Goal: Book appointment/travel/reservation

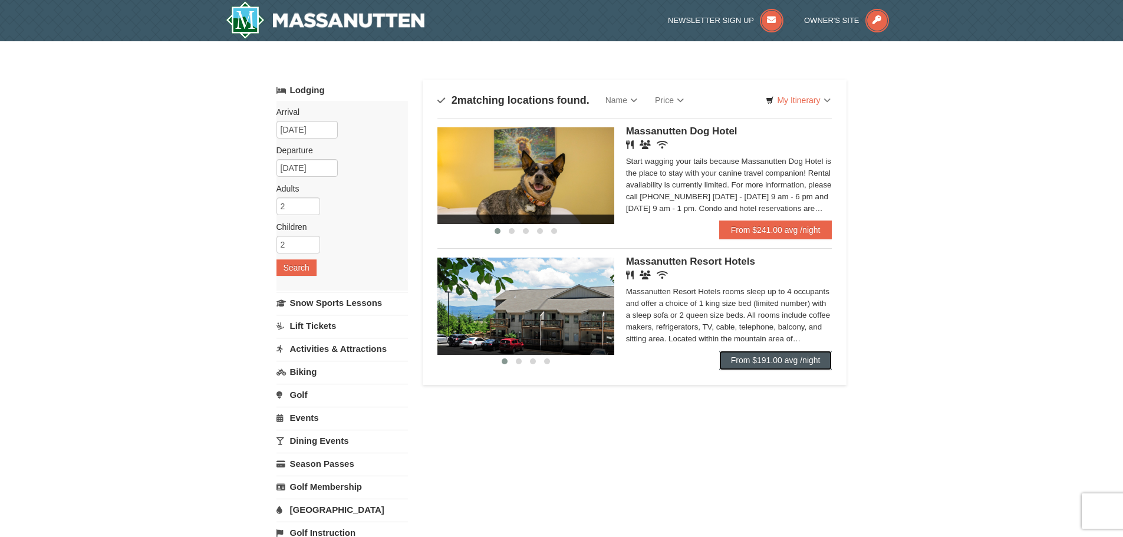
click at [746, 359] on link "From $191.00 avg /night" at bounding box center [775, 360] width 113 height 19
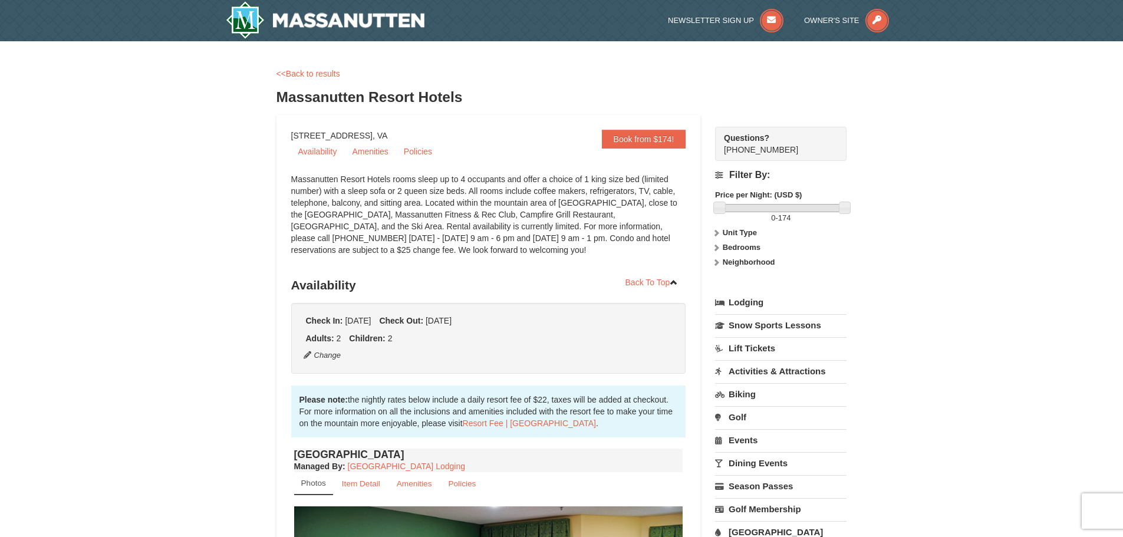
click at [301, 68] on div "<<Back to results" at bounding box center [561, 74] width 571 height 12
click at [315, 75] on link "<<Back to results" at bounding box center [308, 73] width 64 height 9
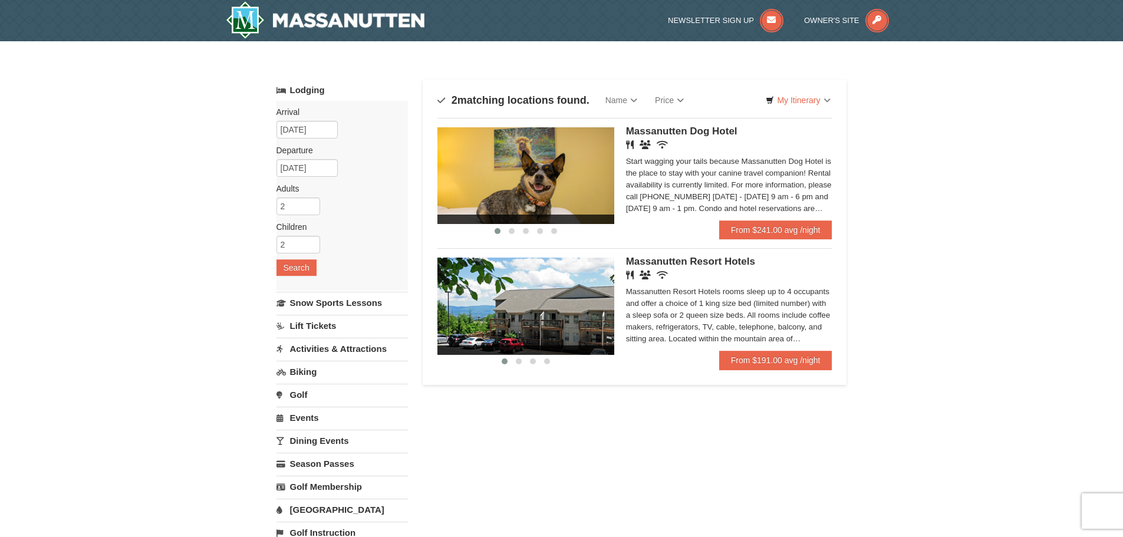
click at [515, 166] on img at bounding box center [525, 175] width 177 height 97
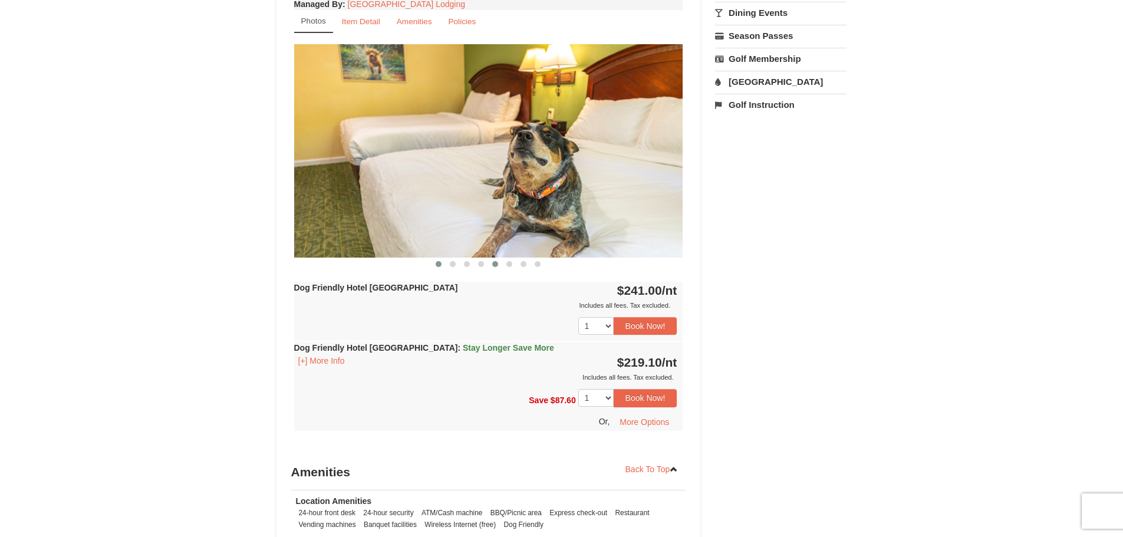
scroll to position [413, 0]
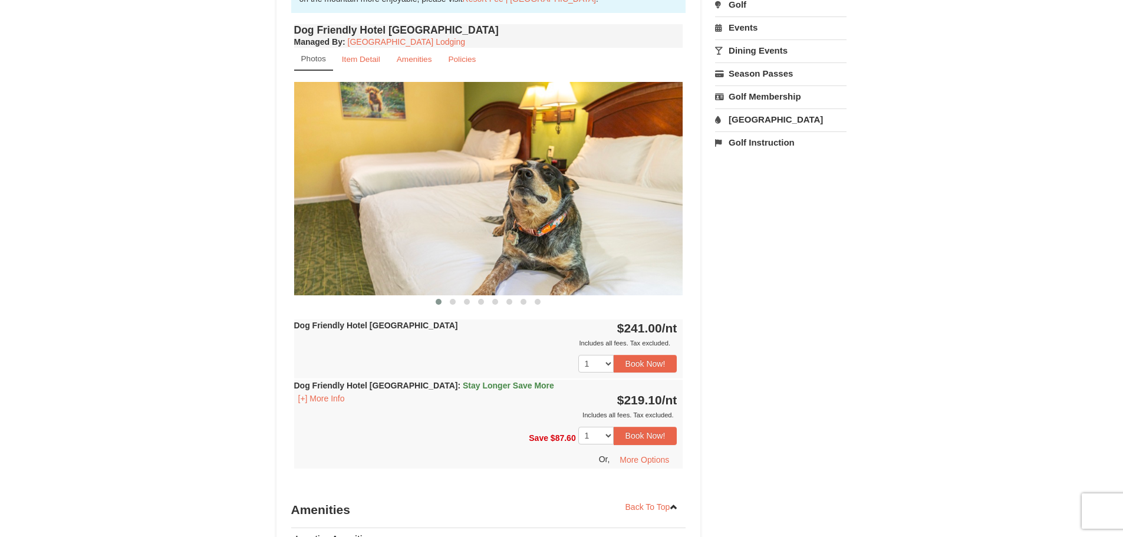
drag, startPoint x: 568, startPoint y: 254, endPoint x: 479, endPoint y: 252, distance: 89.6
click at [479, 252] on img at bounding box center [488, 188] width 389 height 213
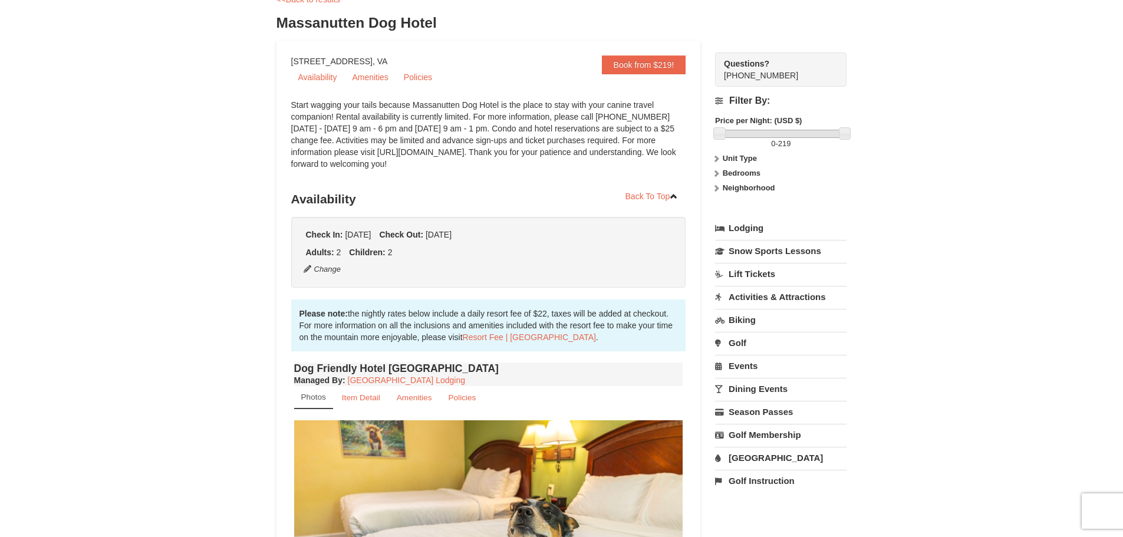
scroll to position [0, 0]
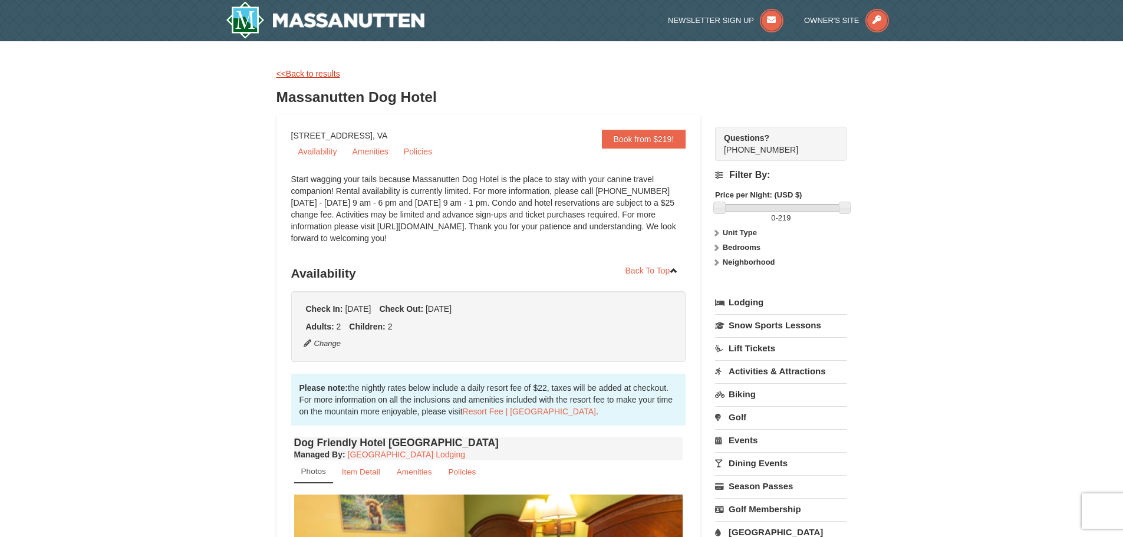
click at [312, 71] on link "<<Back to results" at bounding box center [308, 73] width 64 height 9
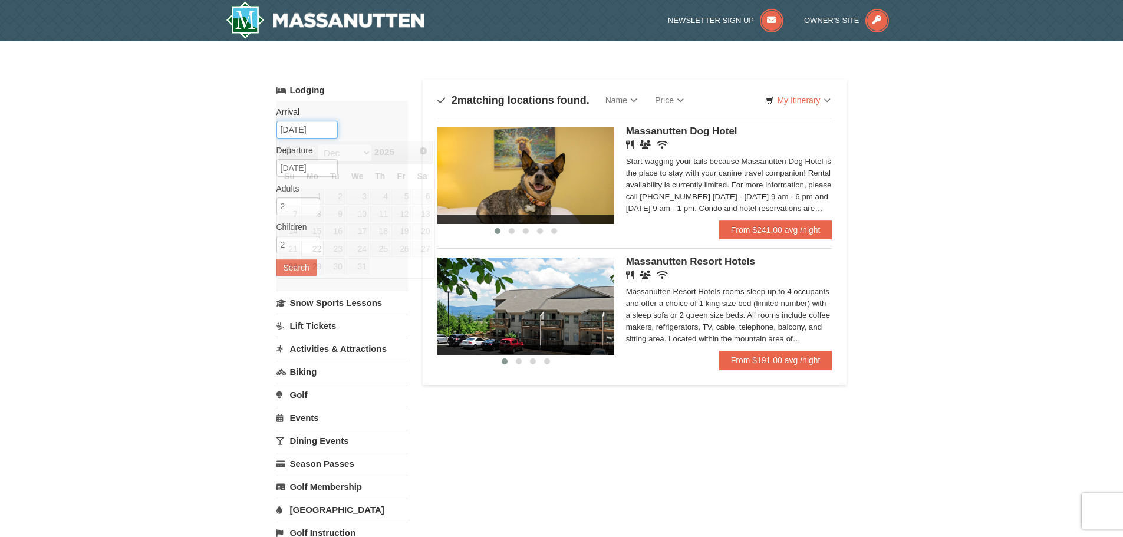
click at [324, 129] on input "[DATE]" at bounding box center [306, 130] width 61 height 18
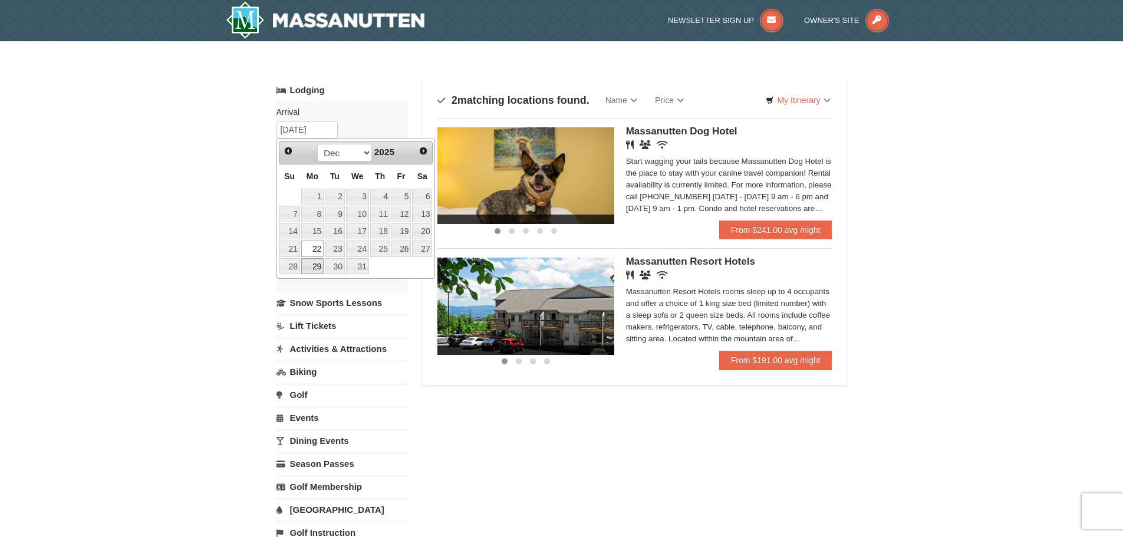
click at [315, 263] on link "29" at bounding box center [312, 266] width 22 height 17
type input "[DATE]"
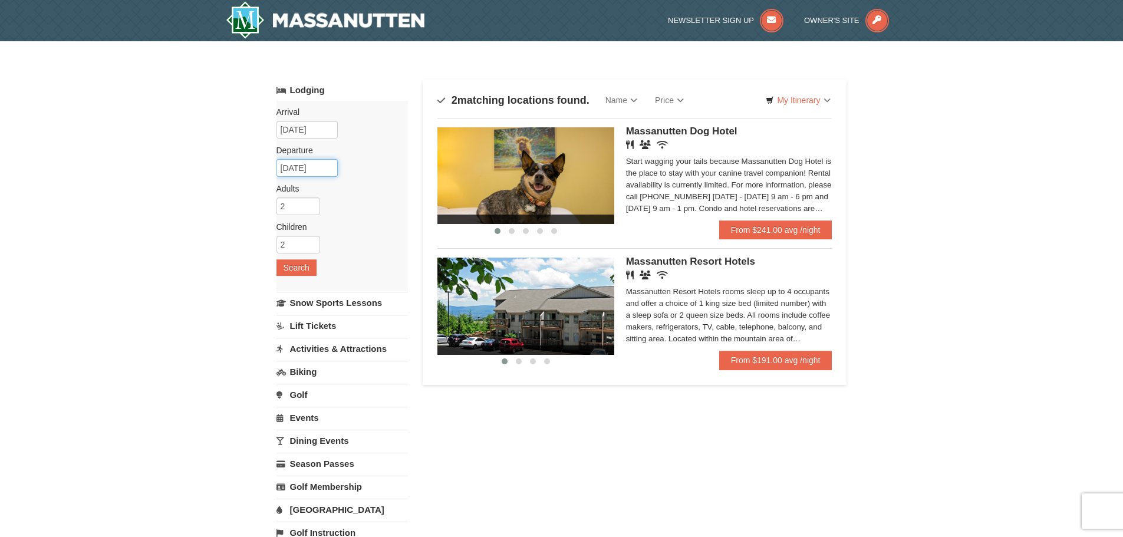
click at [327, 169] on input "[DATE]" at bounding box center [306, 168] width 61 height 18
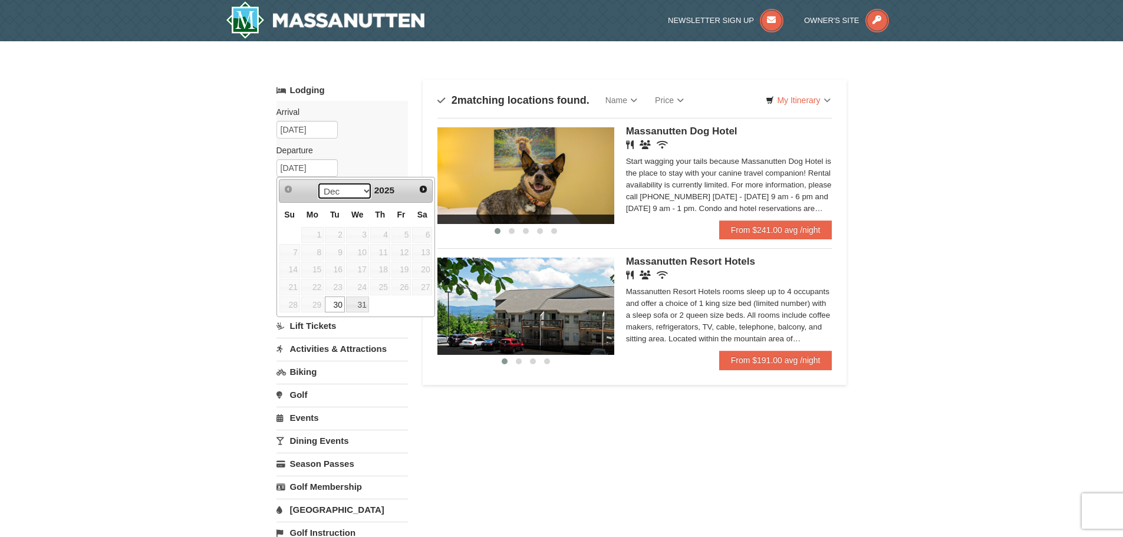
click at [360, 190] on select "Dec" at bounding box center [344, 191] width 55 height 18
click at [362, 189] on select "Dec" at bounding box center [344, 191] width 55 height 18
click at [421, 187] on span "Next" at bounding box center [423, 188] width 9 height 9
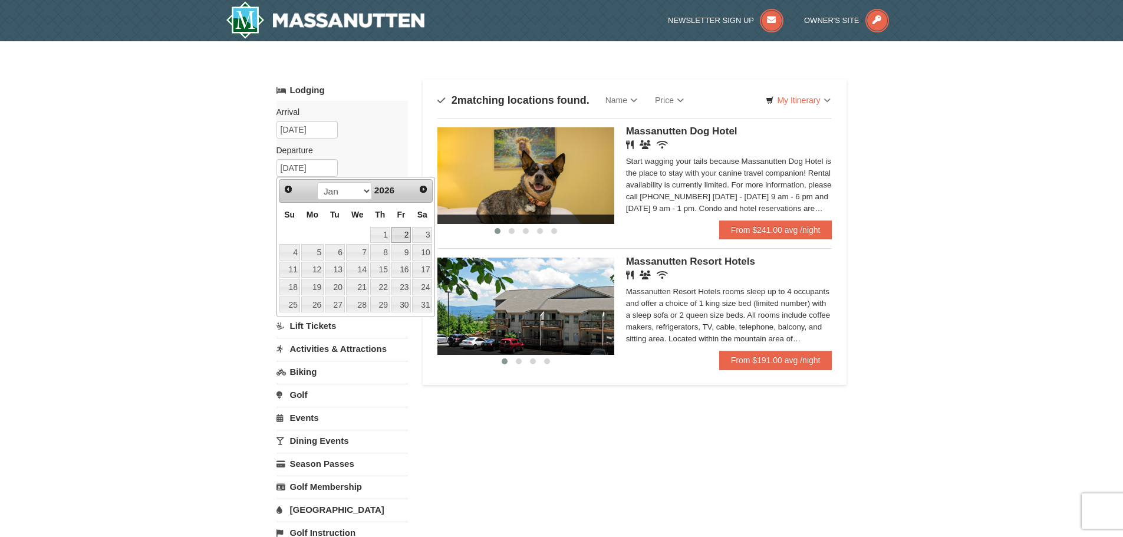
click at [400, 232] on link "2" at bounding box center [401, 235] width 20 height 17
type input "[DATE]"
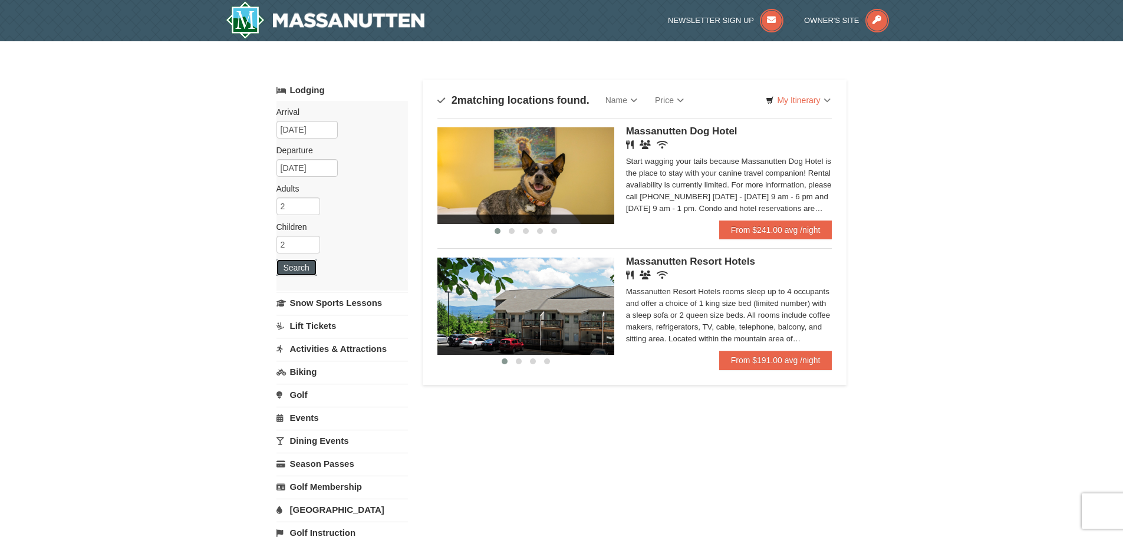
click at [307, 269] on button "Search" at bounding box center [296, 267] width 40 height 17
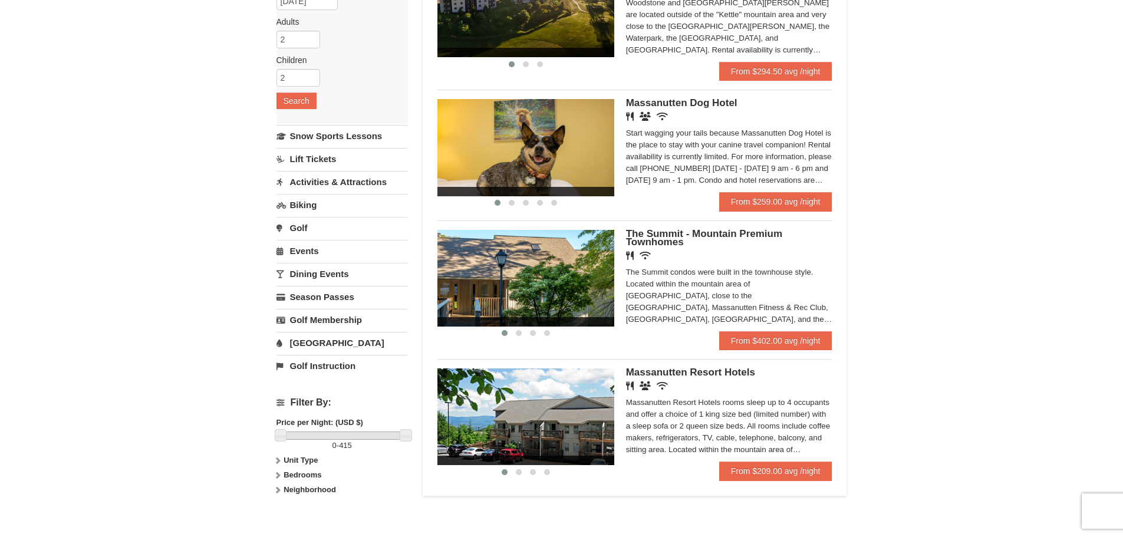
scroll to position [177, 0]
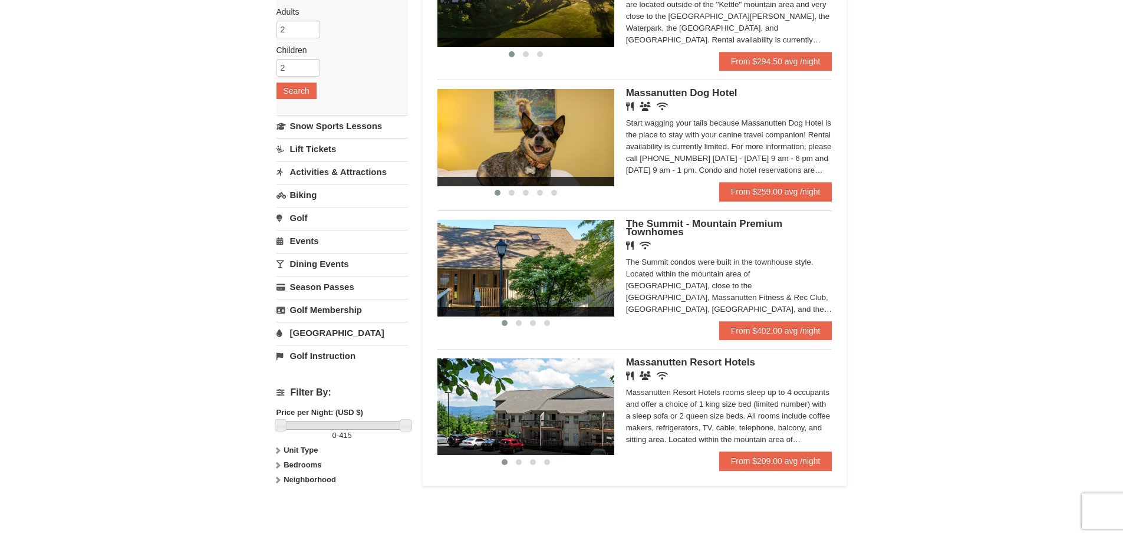
click at [579, 398] on img at bounding box center [525, 406] width 177 height 97
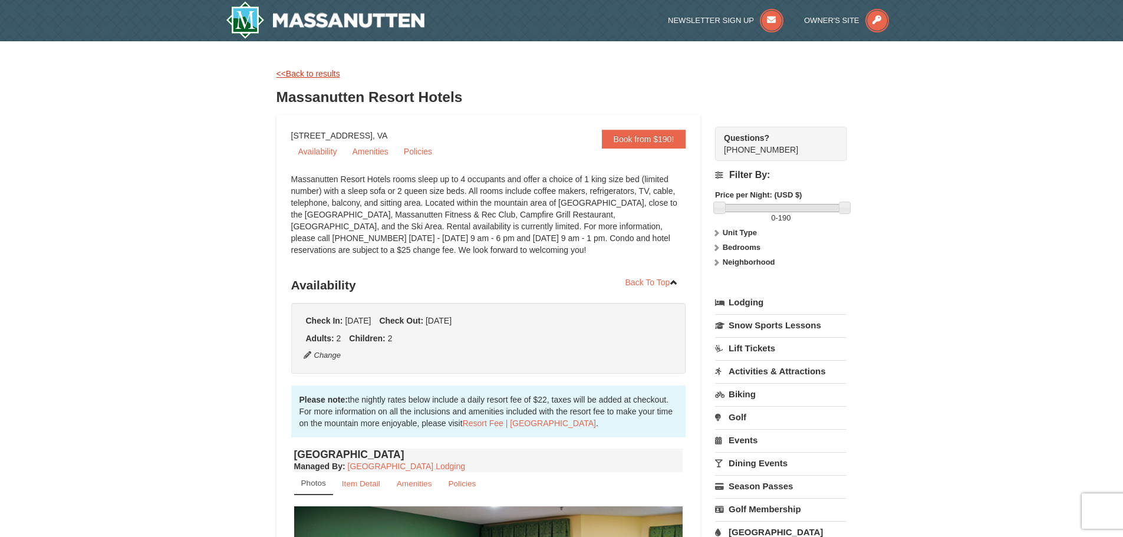
click at [339, 72] on link "<<Back to results" at bounding box center [308, 73] width 64 height 9
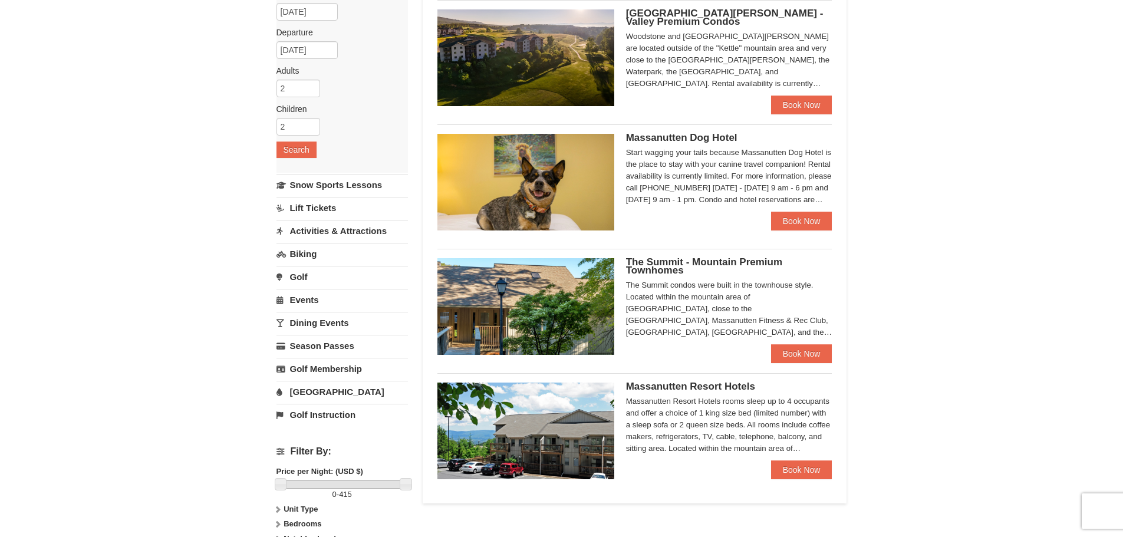
scroll to position [59, 0]
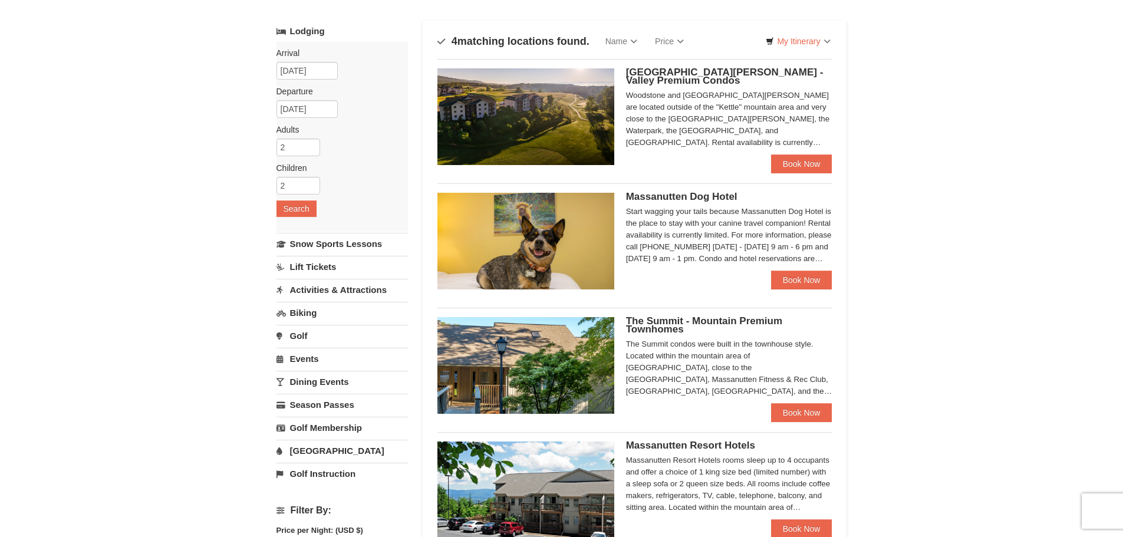
click at [545, 146] on img at bounding box center [525, 116] width 177 height 97
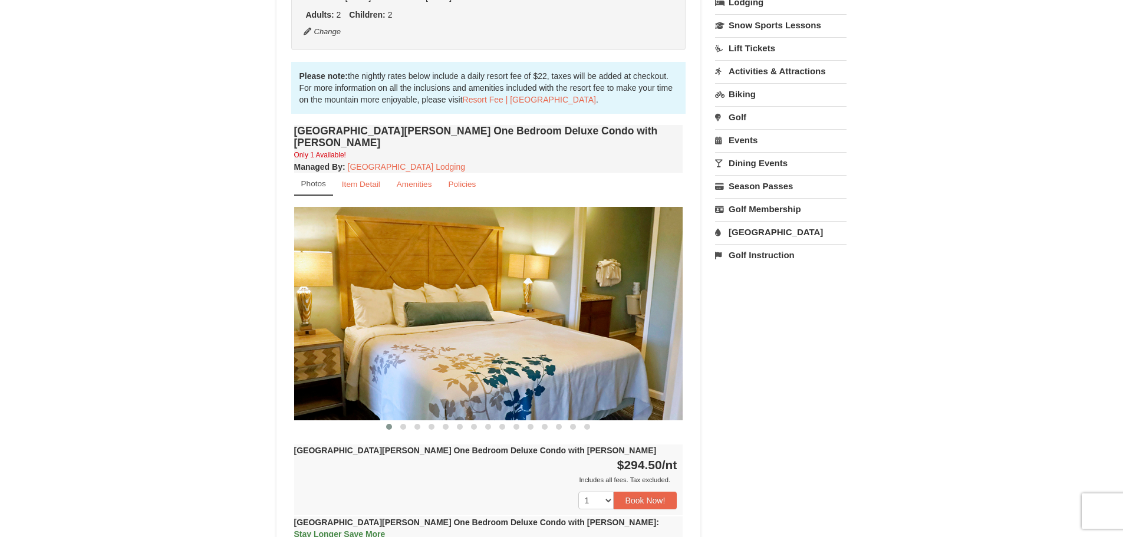
scroll to position [354, 0]
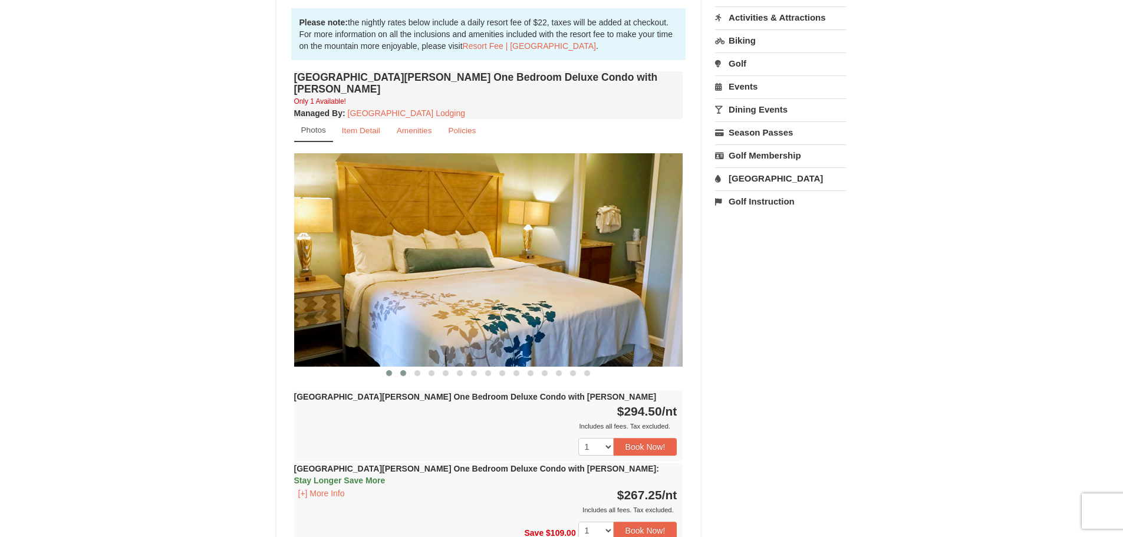
click at [406, 370] on span at bounding box center [403, 373] width 6 height 6
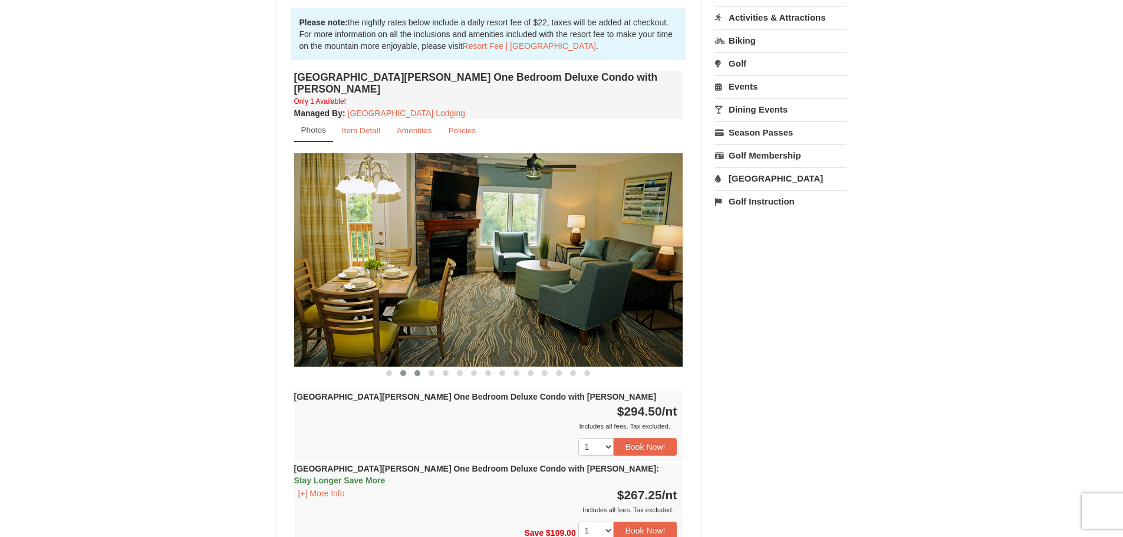
click at [416, 370] on span at bounding box center [417, 373] width 6 height 6
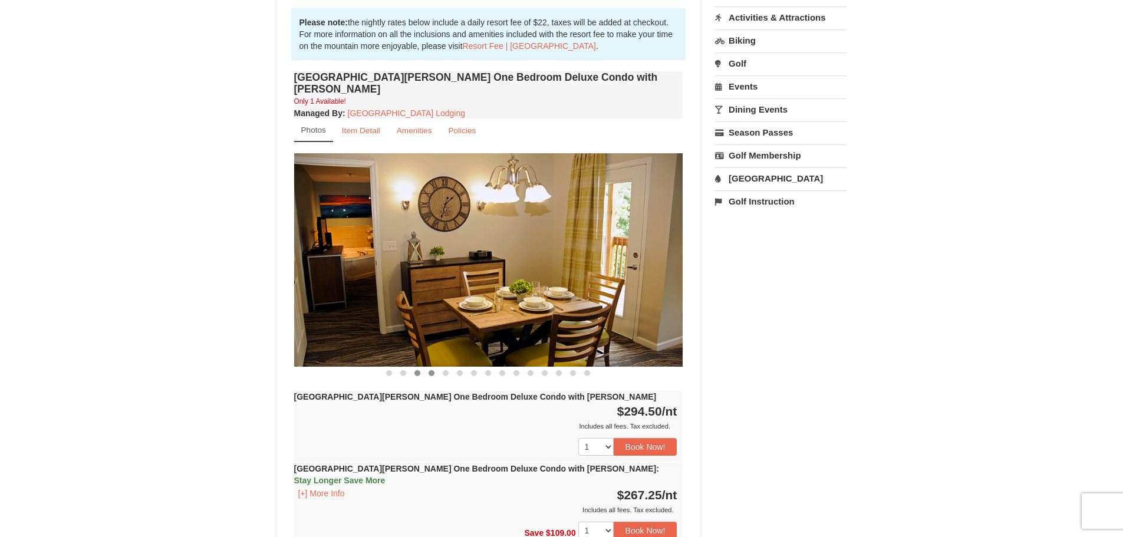
click at [432, 370] on span at bounding box center [432, 373] width 6 height 6
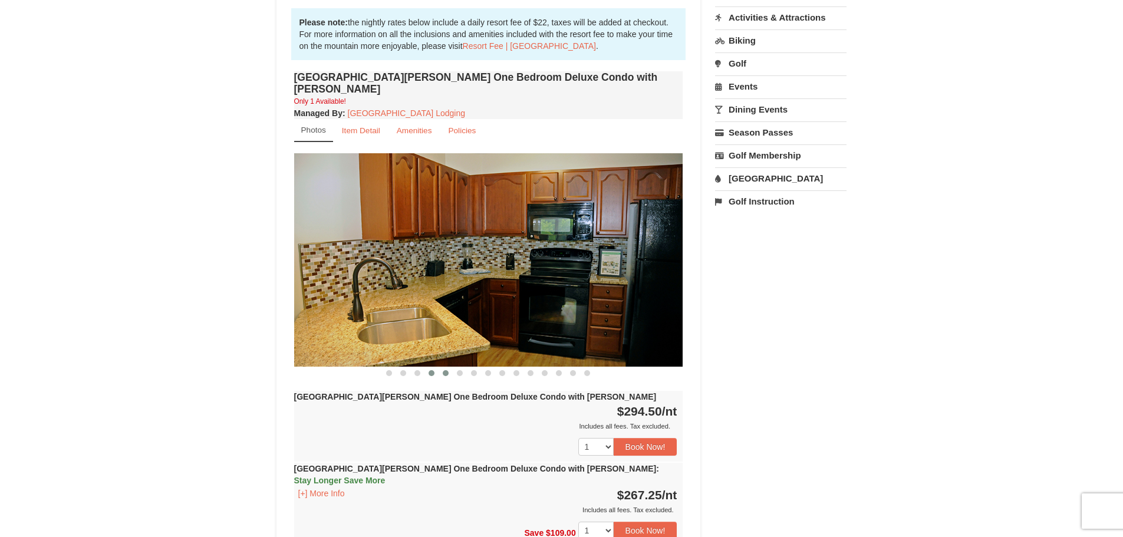
click at [446, 370] on span at bounding box center [446, 373] width 6 height 6
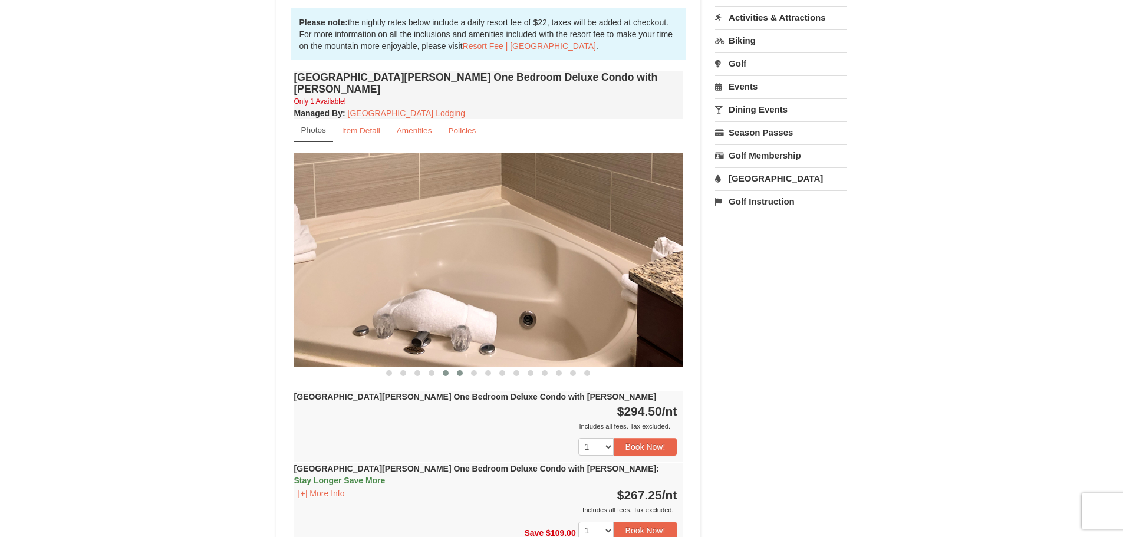
click at [457, 370] on span at bounding box center [460, 373] width 6 height 6
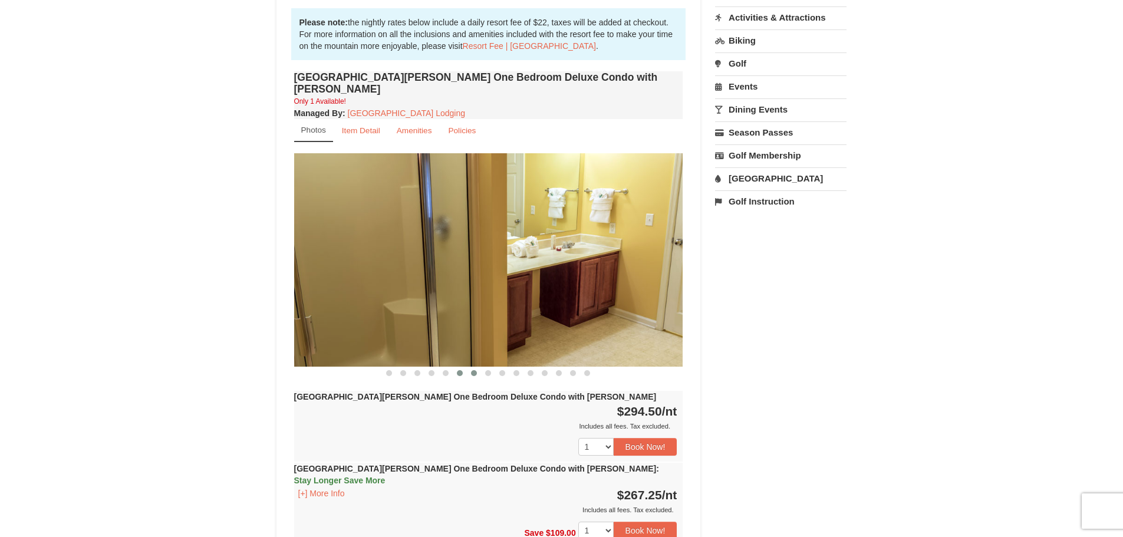
click at [476, 370] on span at bounding box center [474, 373] width 6 height 6
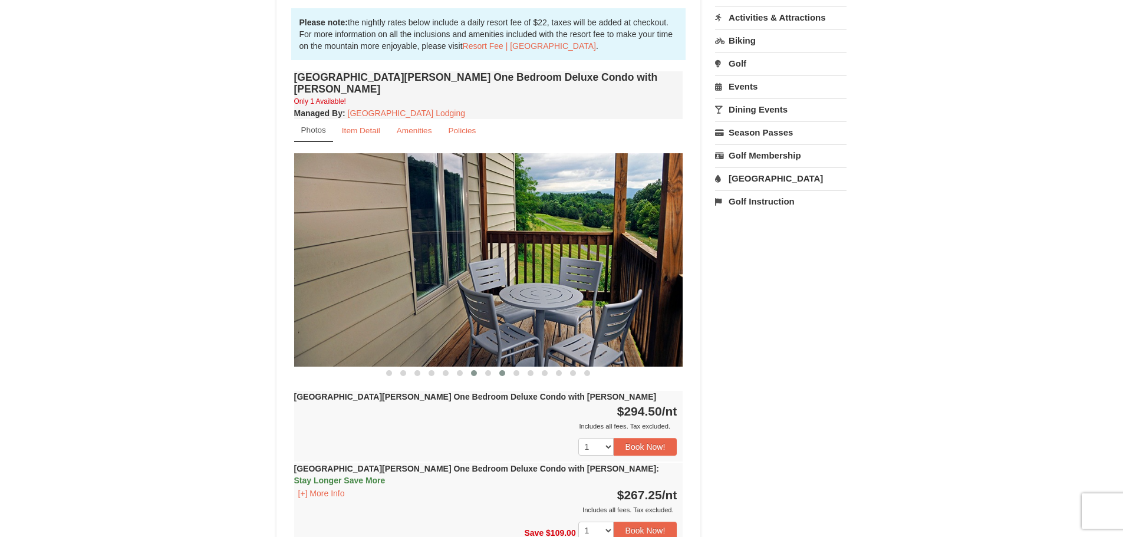
click at [497, 367] on button at bounding box center [502, 373] width 14 height 12
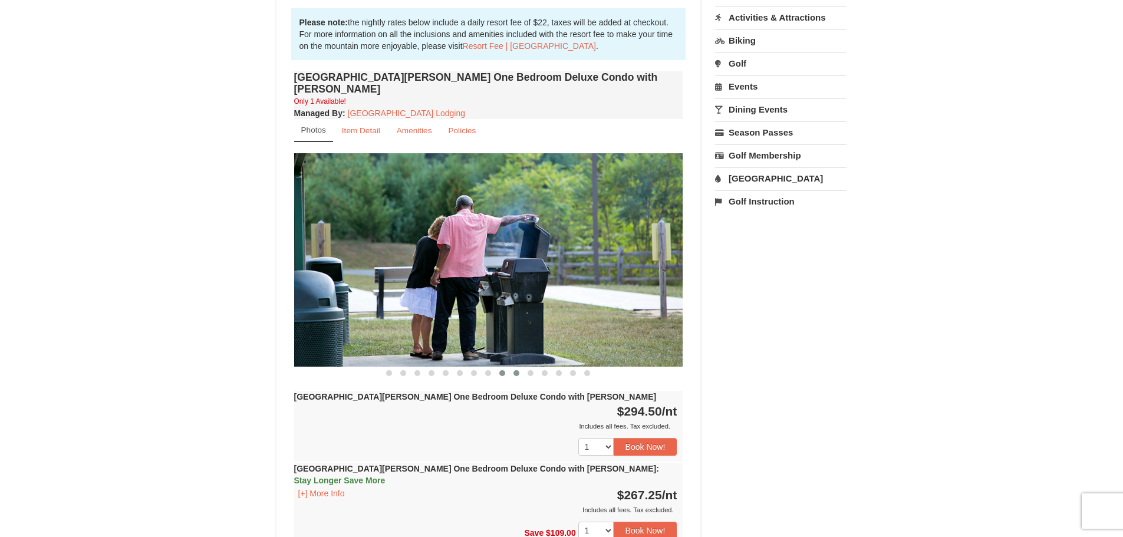
click at [518, 370] on span at bounding box center [516, 373] width 6 height 6
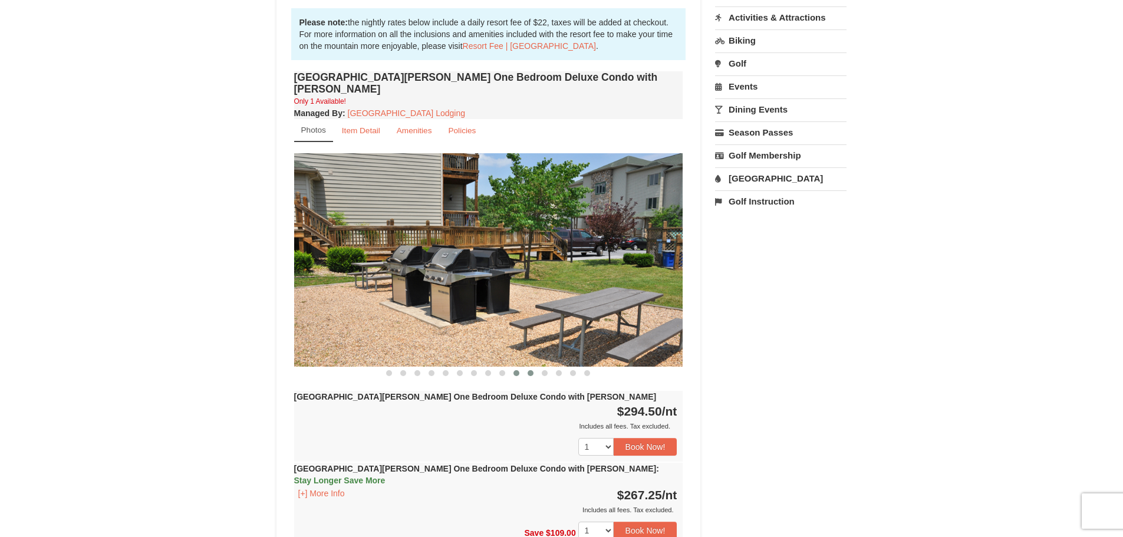
click at [529, 370] on span at bounding box center [531, 373] width 6 height 6
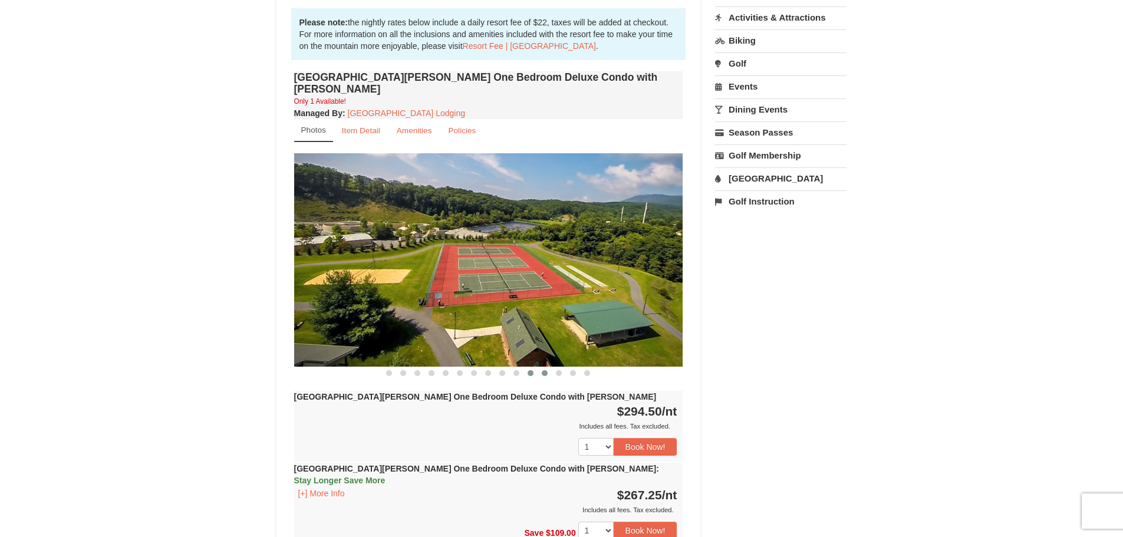
click at [541, 367] on button at bounding box center [545, 373] width 14 height 12
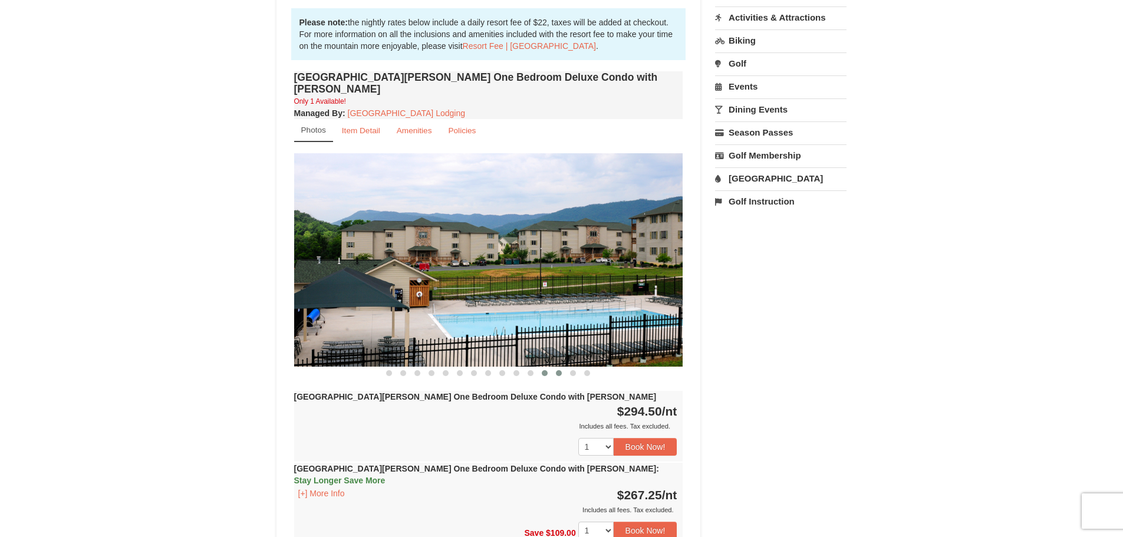
click at [558, 370] on span at bounding box center [559, 373] width 6 height 6
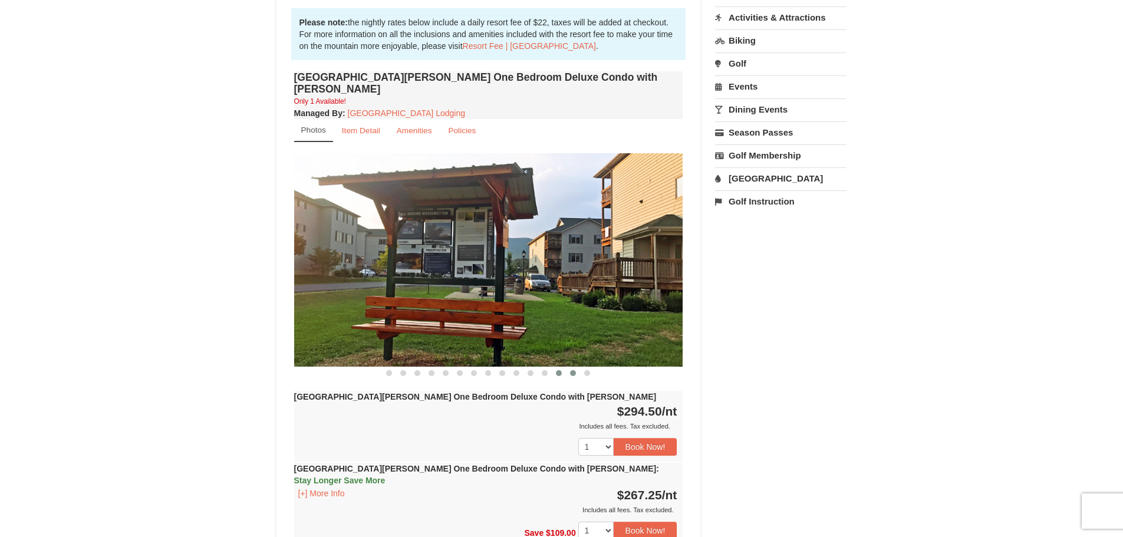
click at [576, 367] on button at bounding box center [573, 373] width 14 height 12
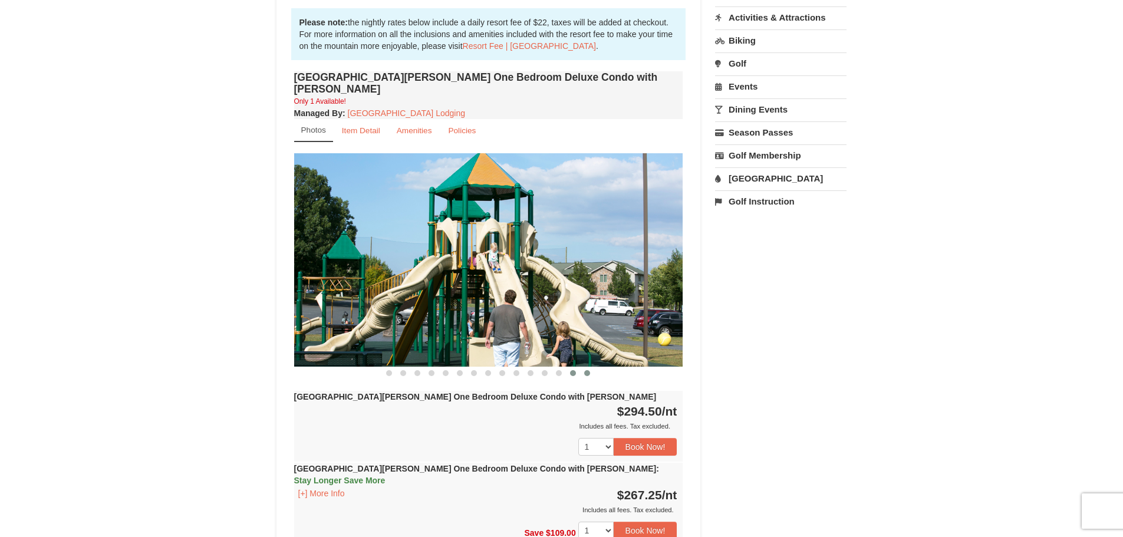
click at [589, 370] on span at bounding box center [587, 373] width 6 height 6
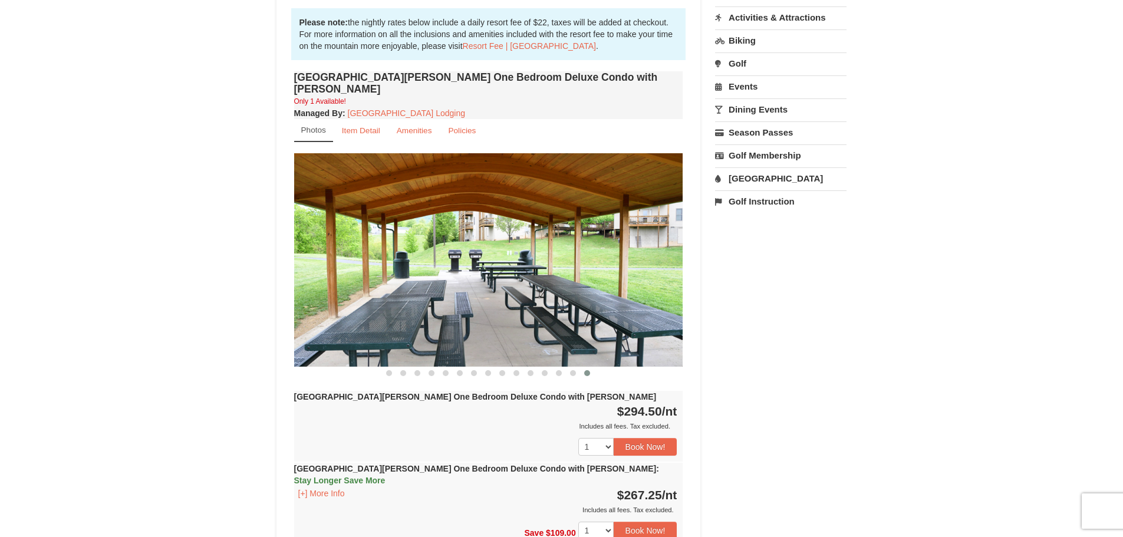
click at [767, 179] on link "[GEOGRAPHIC_DATA]" at bounding box center [780, 178] width 131 height 22
click at [743, 260] on button "Search" at bounding box center [735, 253] width 40 height 17
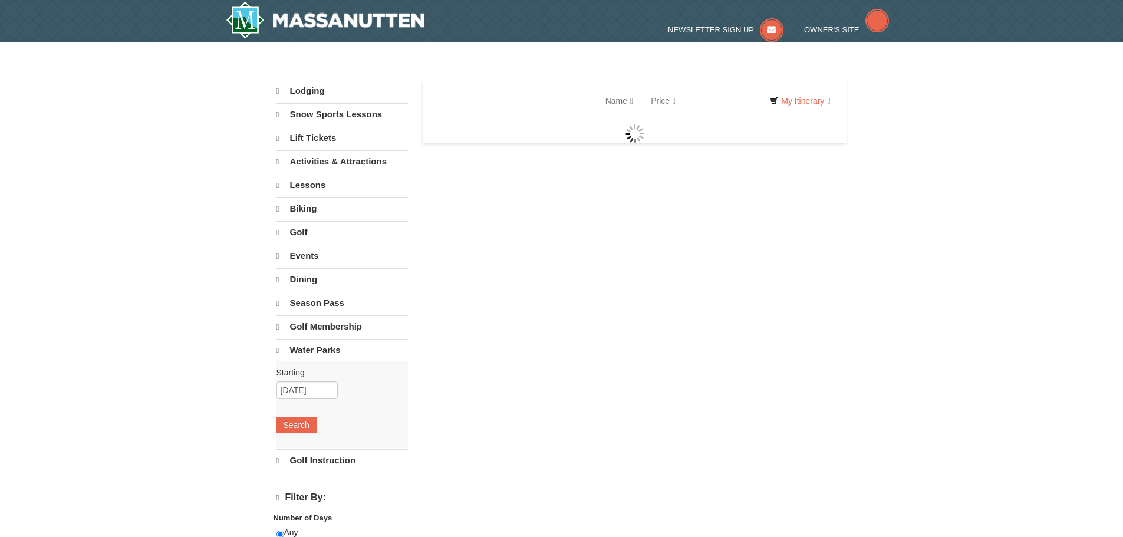
select select "9"
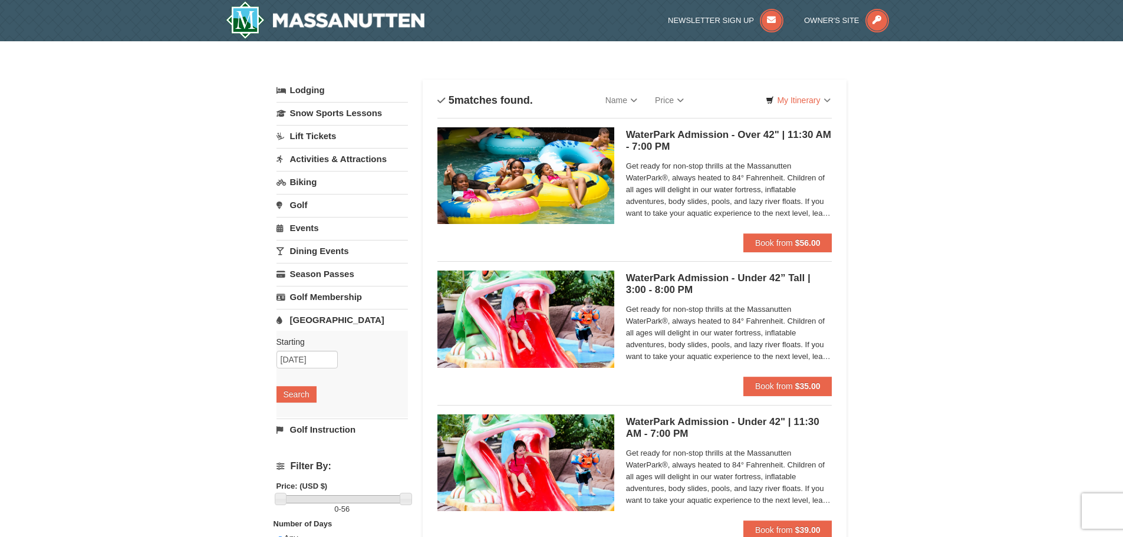
click at [314, 131] on link "Lift Tickets" at bounding box center [341, 136] width 131 height 22
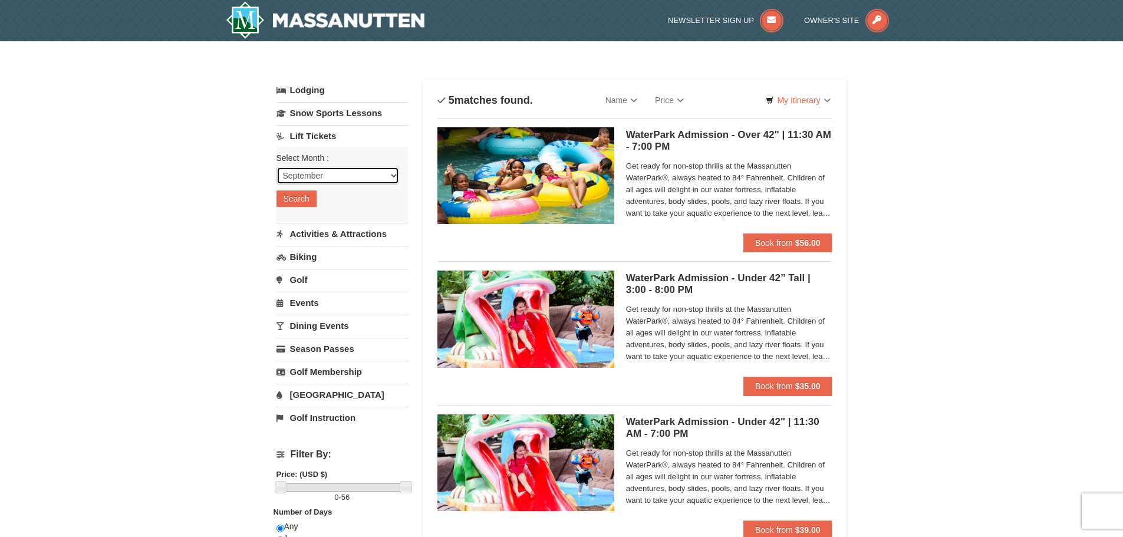
click at [337, 174] on select "September October November December January February March April May June July …" at bounding box center [337, 176] width 123 height 18
select select "12"
click at [276, 167] on select "September October November December January February March April May June July …" at bounding box center [337, 176] width 123 height 18
click at [312, 204] on button "Search" at bounding box center [296, 198] width 40 height 17
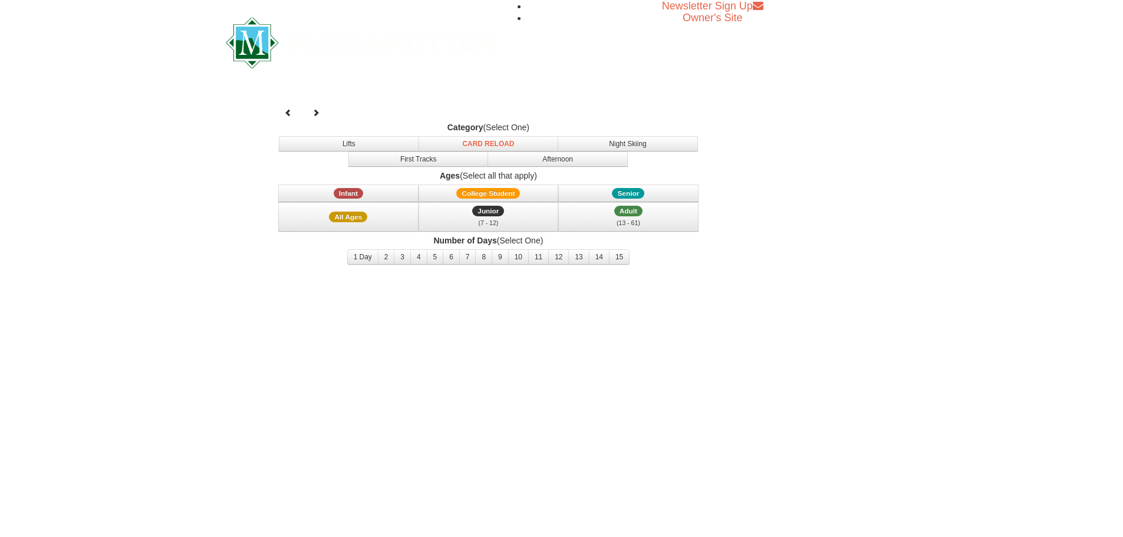
select select "12"
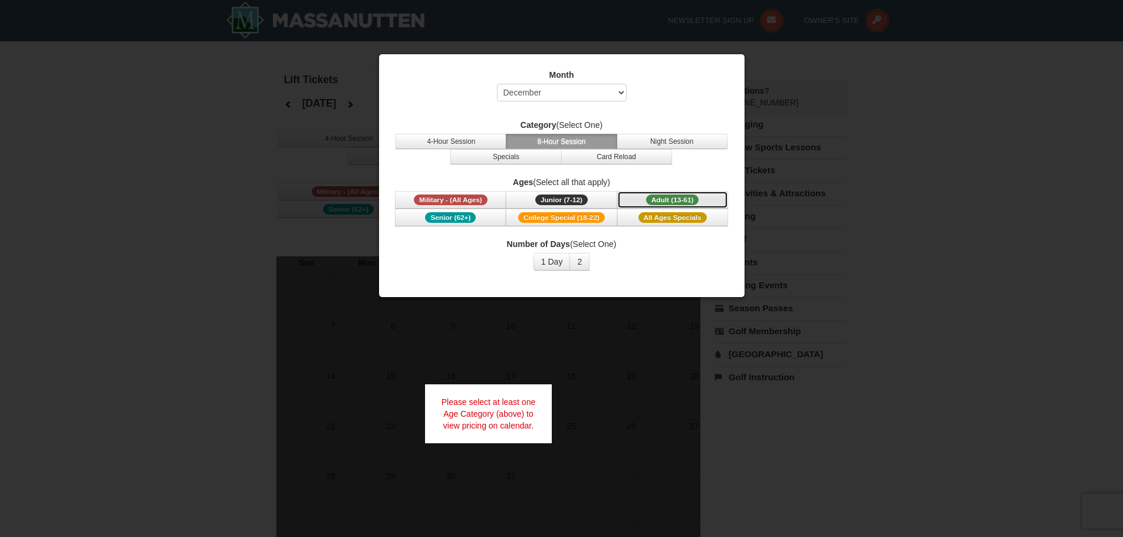
click at [684, 200] on span "Adult (13-61)" at bounding box center [672, 200] width 53 height 11
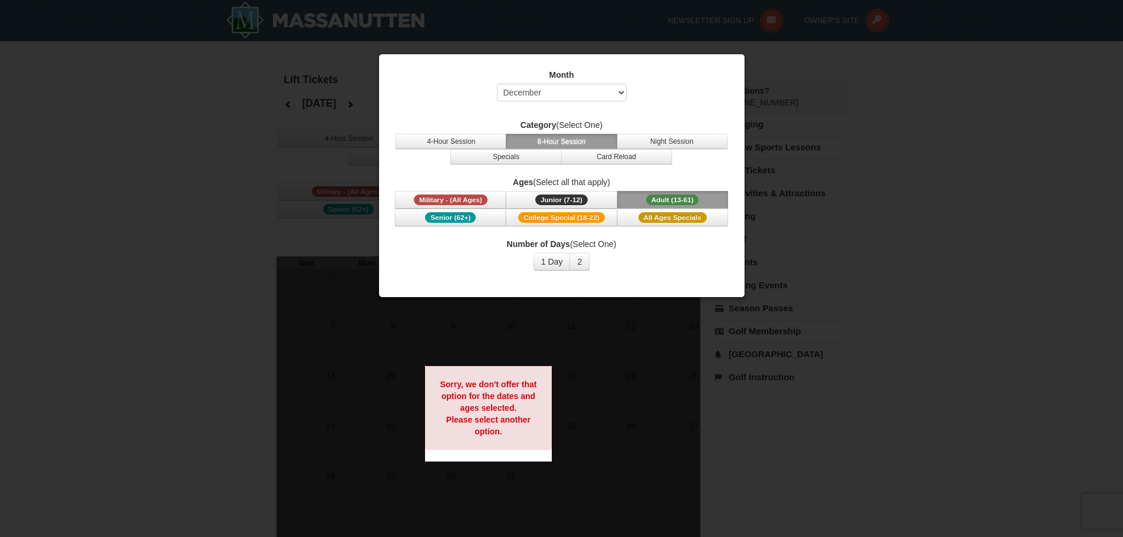
click at [545, 139] on button "8-Hour Session" at bounding box center [561, 141] width 111 height 15
click at [473, 140] on button "4-Hour Session" at bounding box center [451, 141] width 111 height 15
click at [703, 195] on button "Adult (13-61) (13 - 61)" at bounding box center [672, 200] width 111 height 18
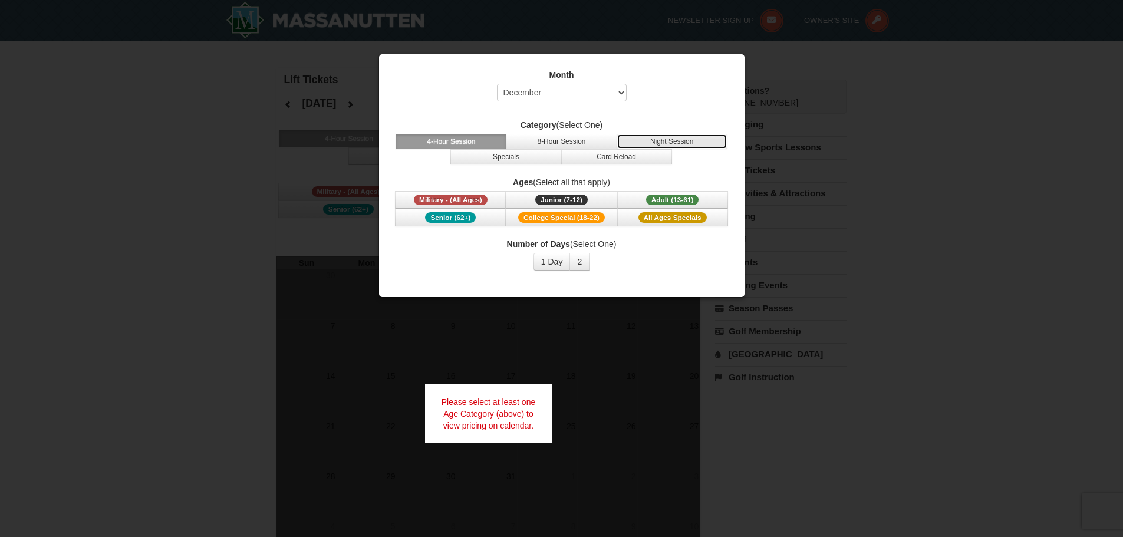
click at [689, 147] on button "Night Session" at bounding box center [672, 141] width 111 height 15
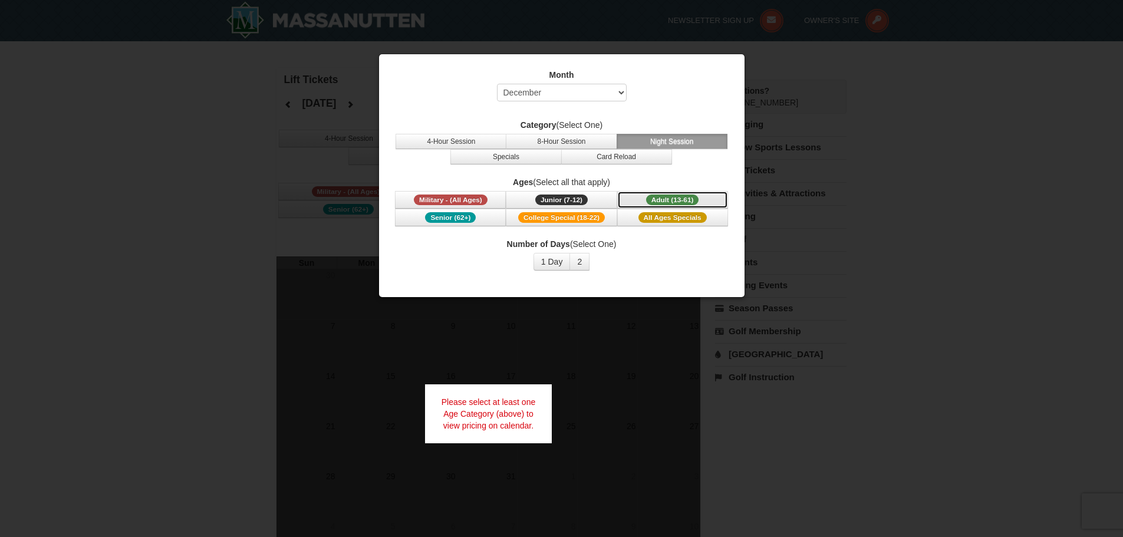
click at [688, 195] on span "Adult (13-61)" at bounding box center [672, 200] width 53 height 11
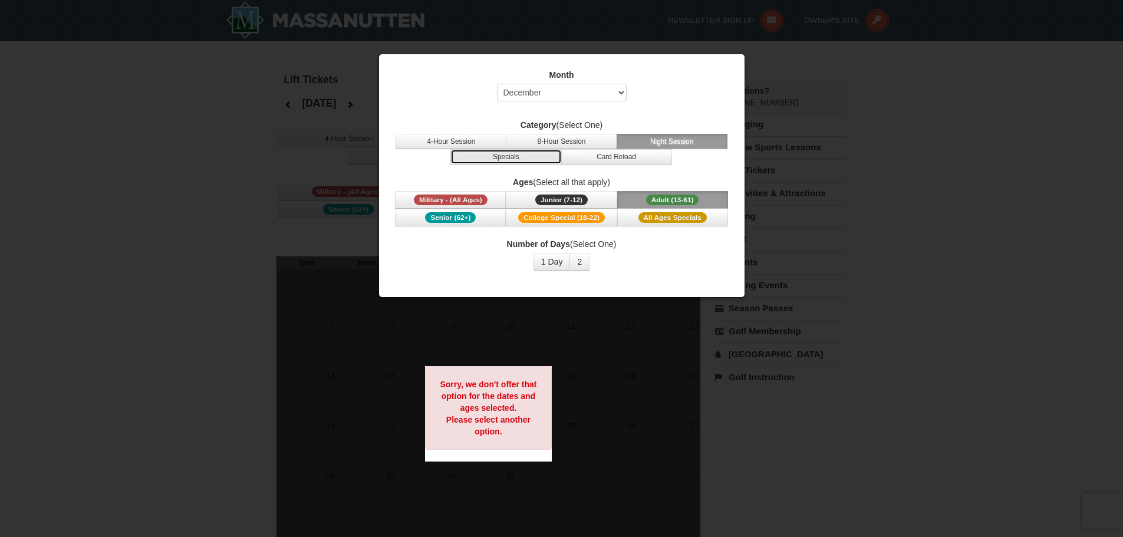
click at [532, 157] on button "Specials" at bounding box center [505, 156] width 111 height 15
click at [617, 157] on button "Card Reload" at bounding box center [616, 156] width 111 height 15
click at [844, 377] on div at bounding box center [561, 268] width 1123 height 537
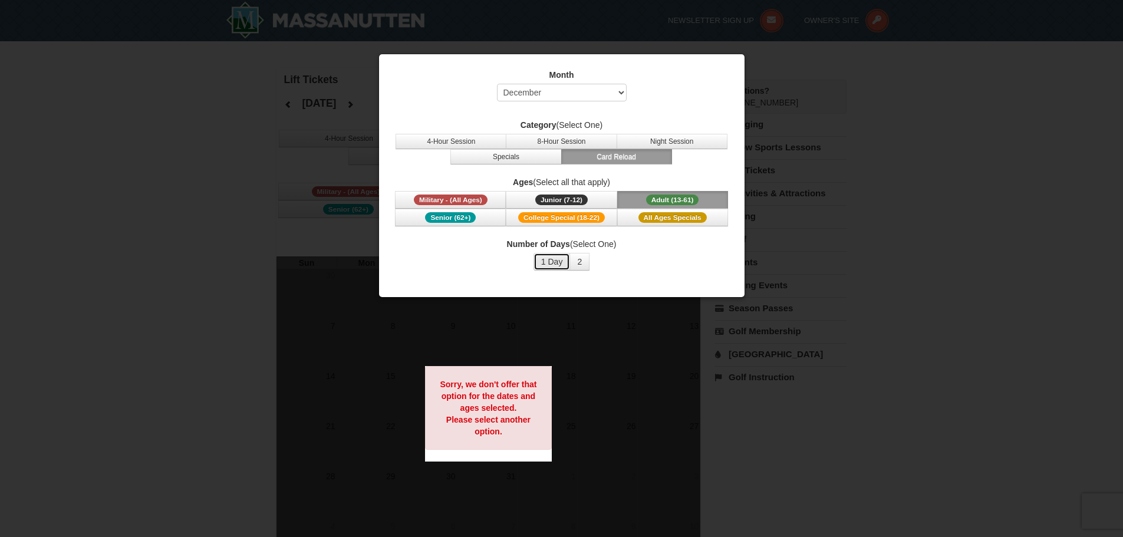
click at [559, 258] on button "1 Day" at bounding box center [551, 262] width 37 height 18
